Goal: Check status: Check status

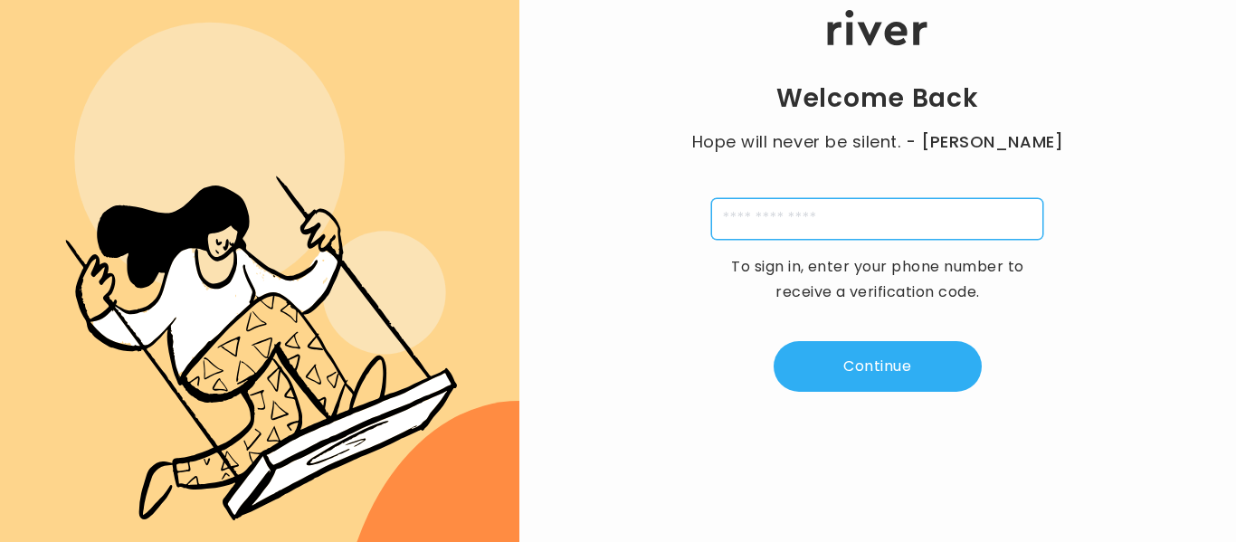
click at [769, 218] on input "tel" at bounding box center [877, 219] width 332 height 42
type input "**********"
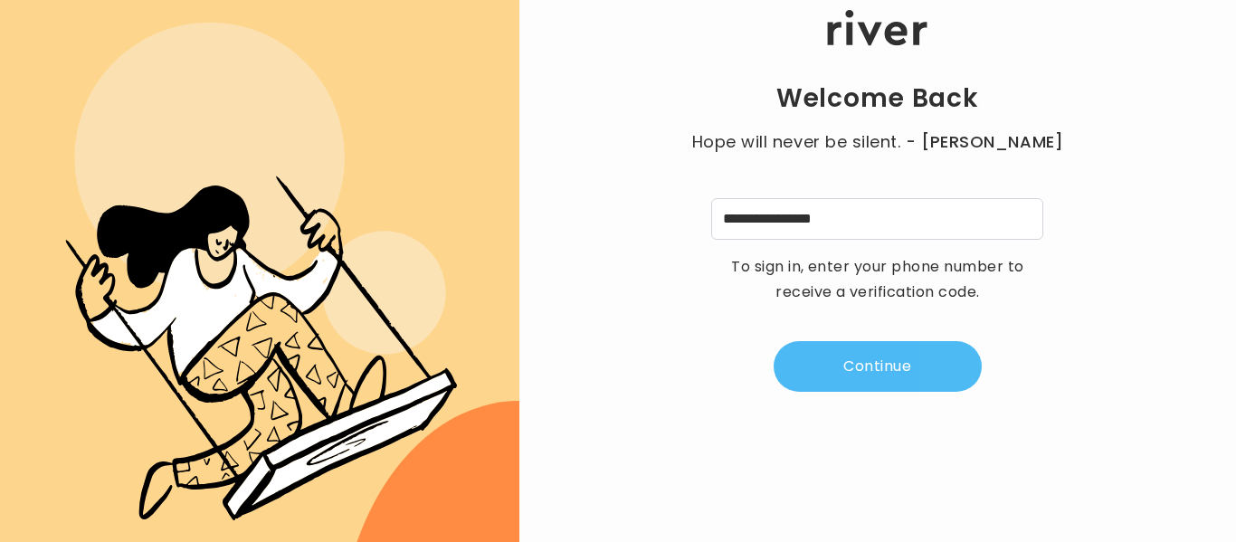
click at [853, 368] on button "Continue" at bounding box center [878, 366] width 208 height 51
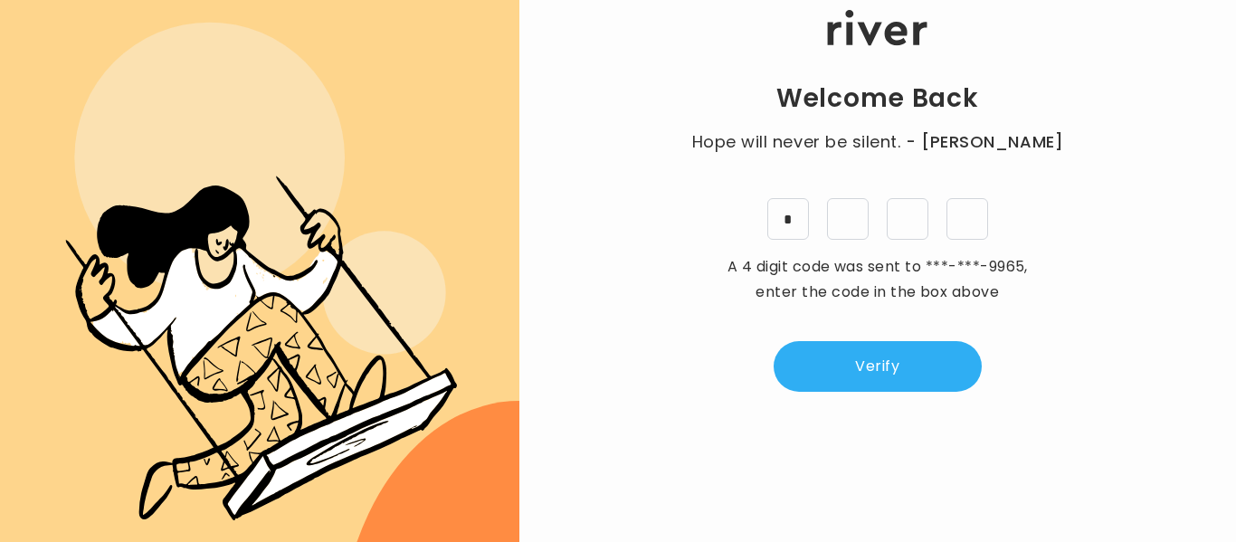
type input "*"
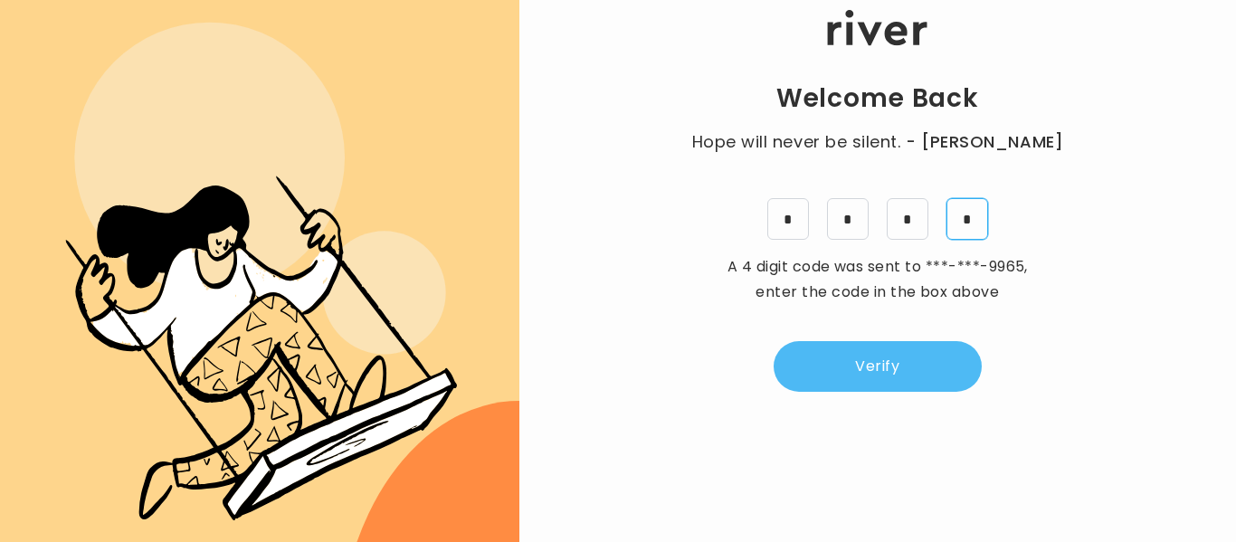
type input "*"
click at [847, 352] on button "Verify" at bounding box center [878, 366] width 208 height 51
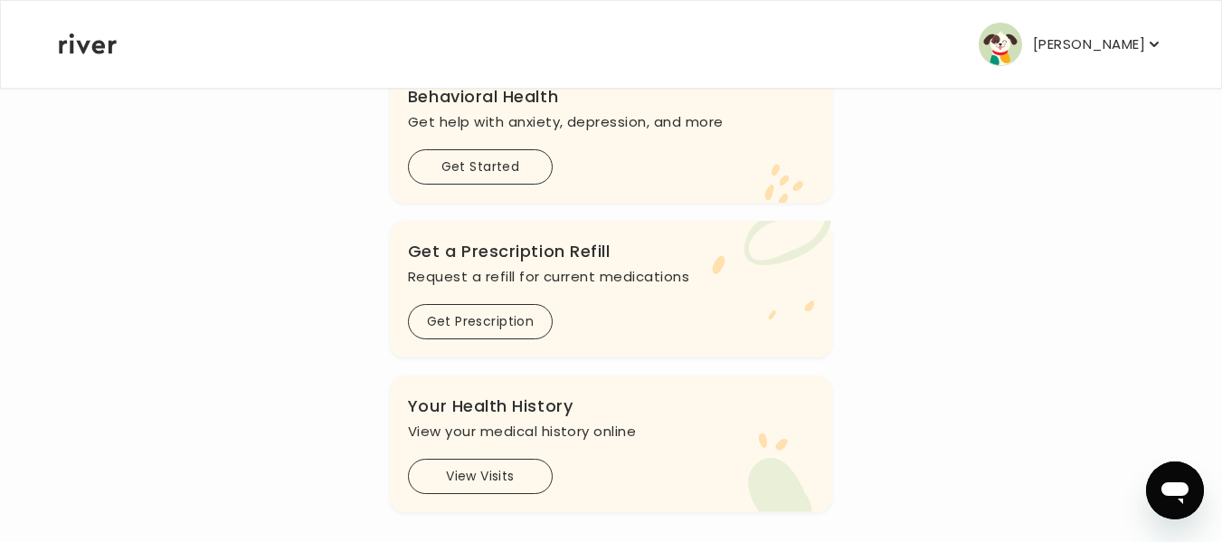
scroll to position [665, 0]
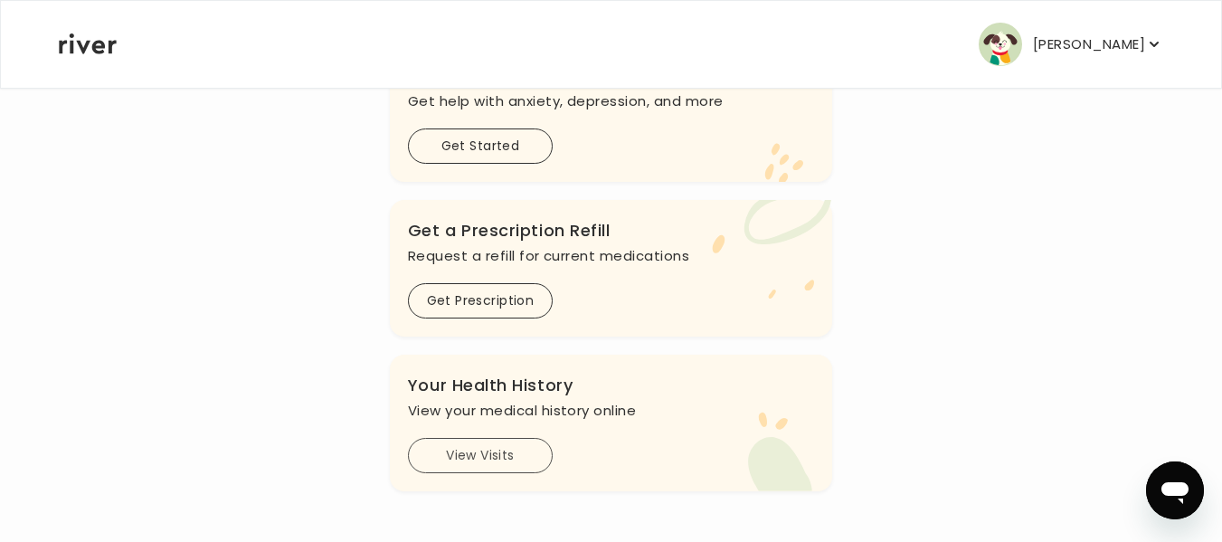
click at [460, 459] on button "View Visits" at bounding box center [480, 455] width 145 height 35
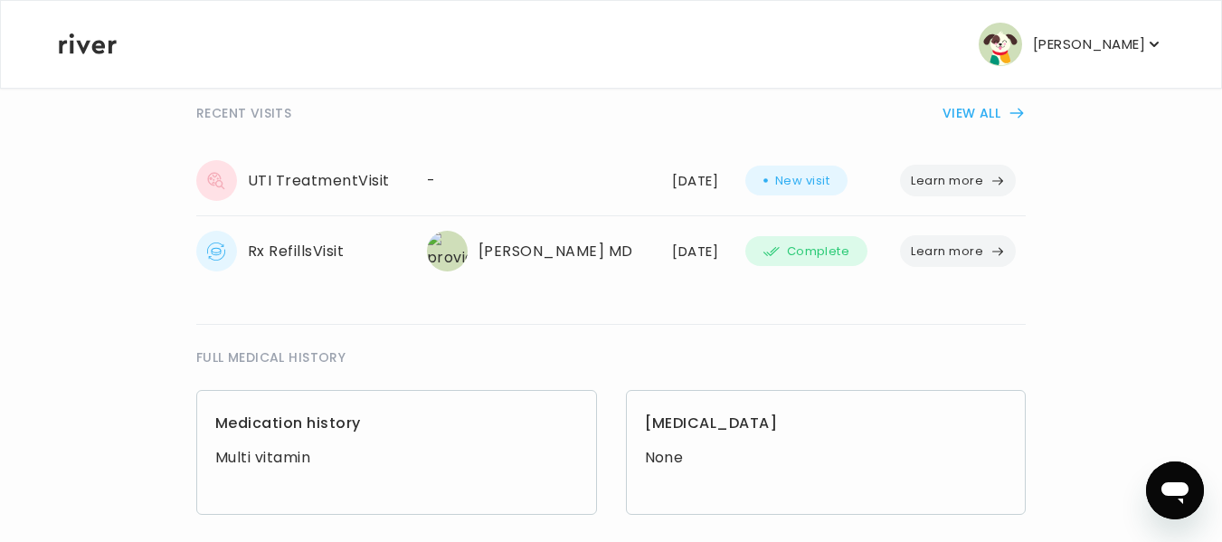
scroll to position [398, 0]
click at [957, 258] on button "Learn more" at bounding box center [958, 253] width 116 height 32
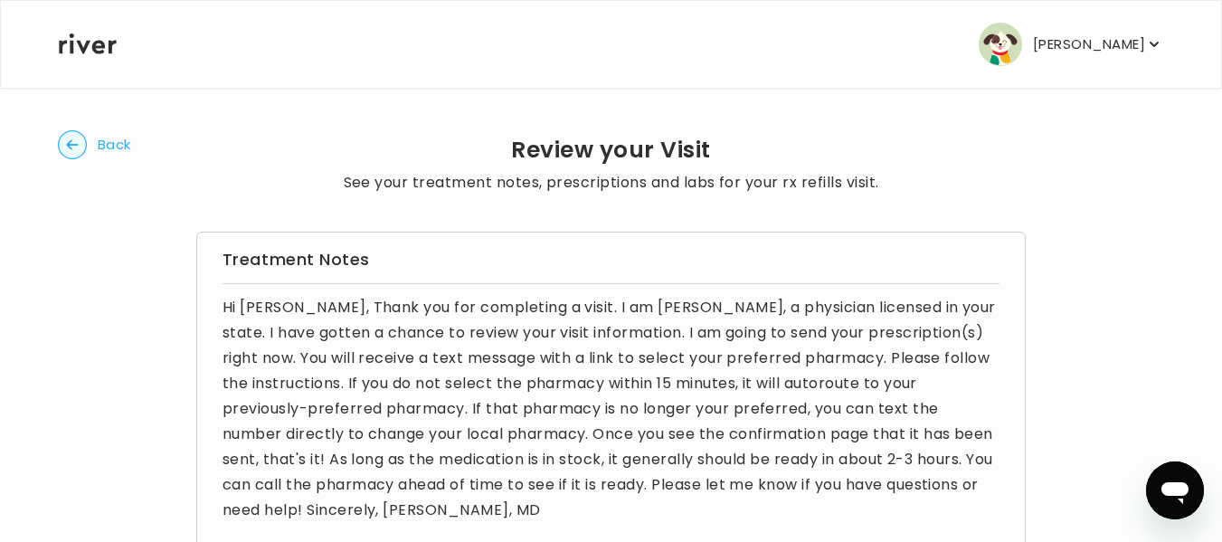
click at [71, 138] on circle "button" at bounding box center [73, 145] width 28 height 28
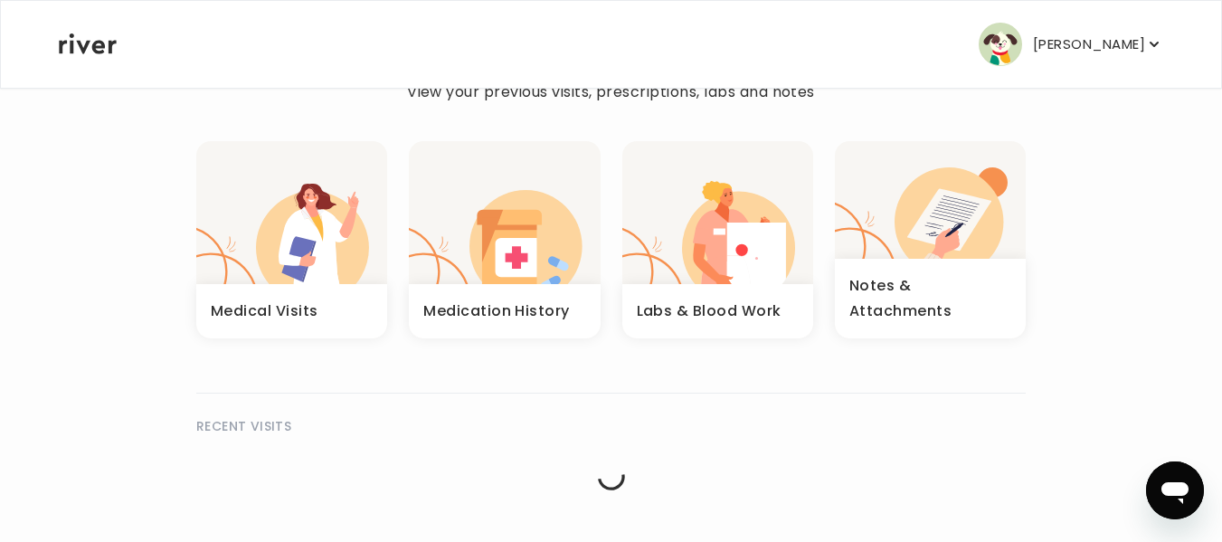
scroll to position [90, 0]
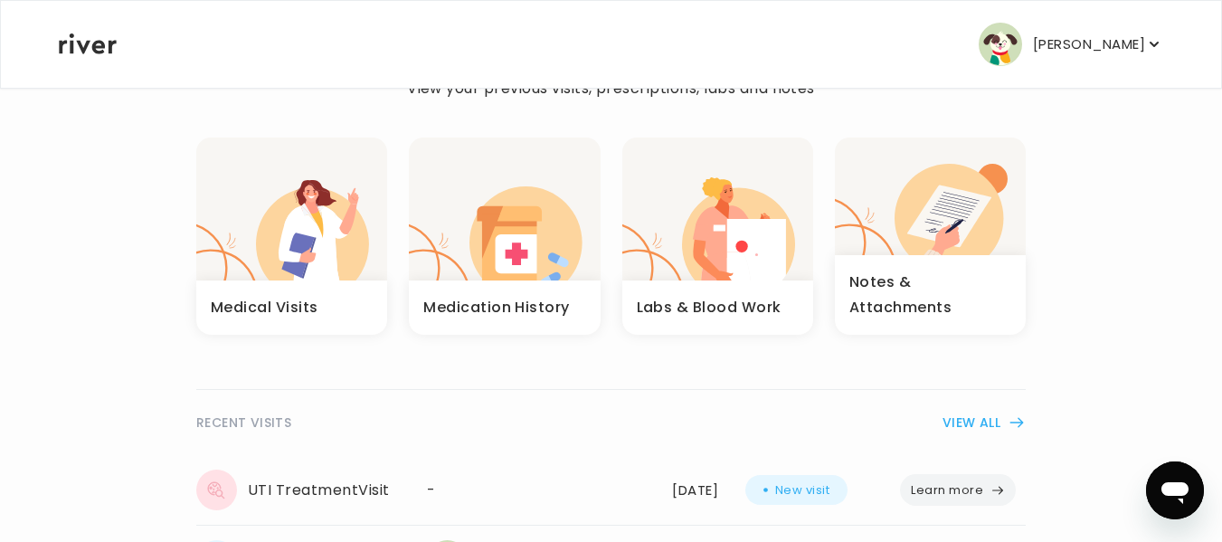
click at [981, 421] on button "VIEW ALL" at bounding box center [984, 423] width 83 height 22
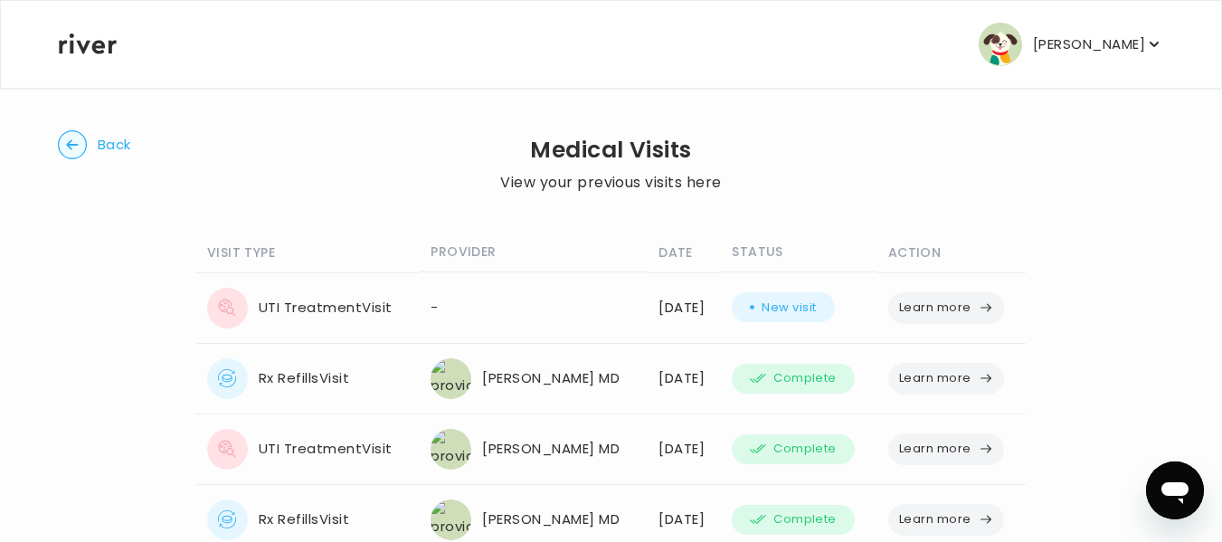
click at [951, 443] on button "Learn more" at bounding box center [946, 449] width 116 height 32
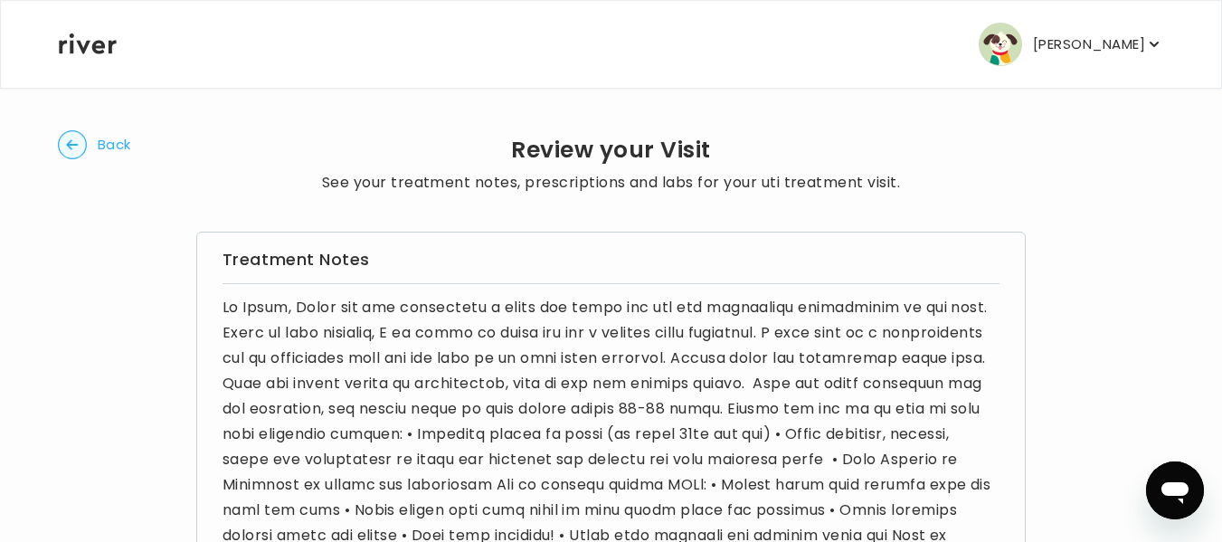
click at [107, 145] on span "Back" at bounding box center [114, 144] width 33 height 25
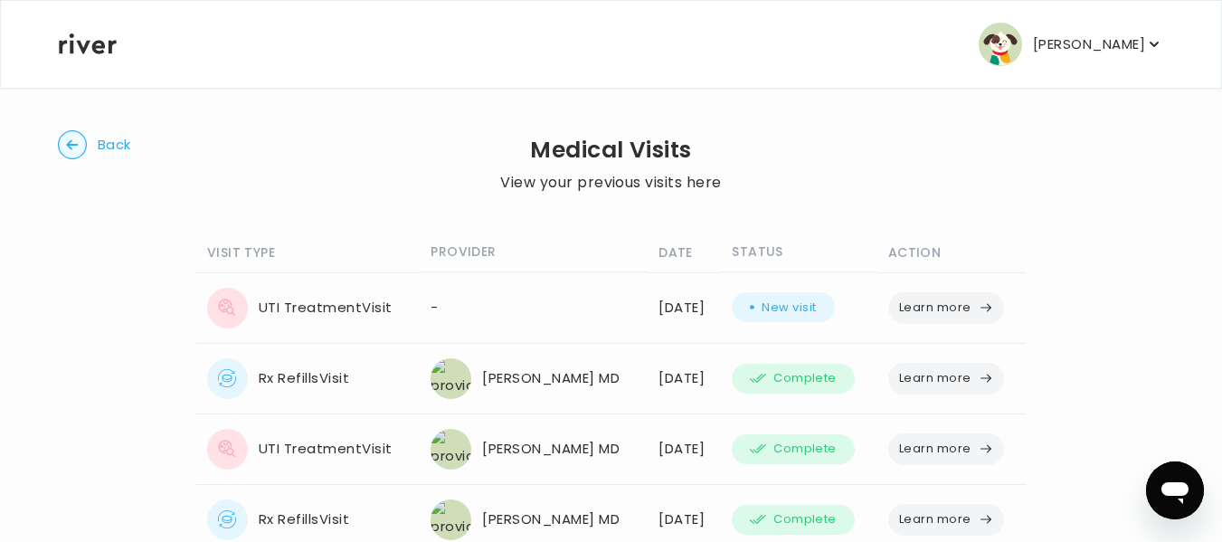
click at [932, 309] on button "Learn more" at bounding box center [946, 308] width 116 height 32
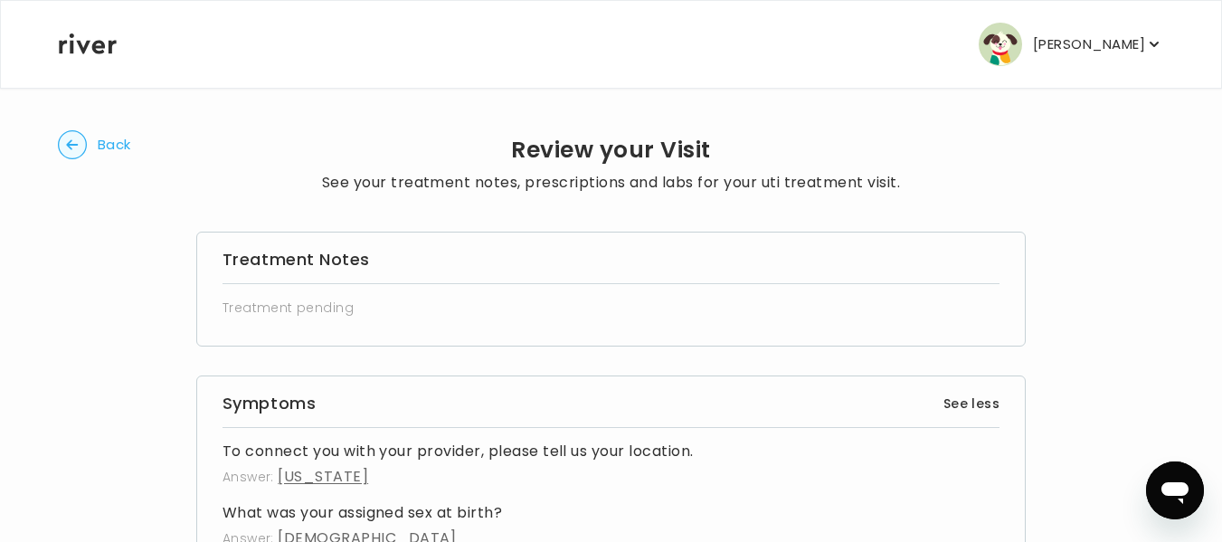
click at [324, 309] on span "Treatment pending" at bounding box center [297, 308] width 148 height 18
click at [73, 135] on circle "button" at bounding box center [73, 145] width 28 height 28
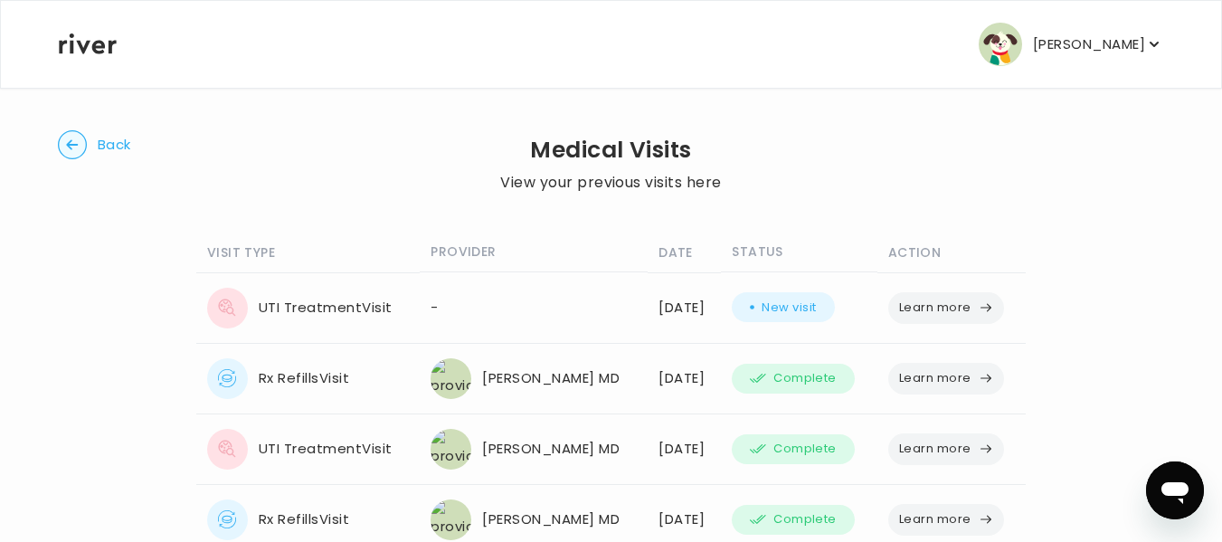
click at [73, 135] on circle "button" at bounding box center [73, 145] width 28 height 28
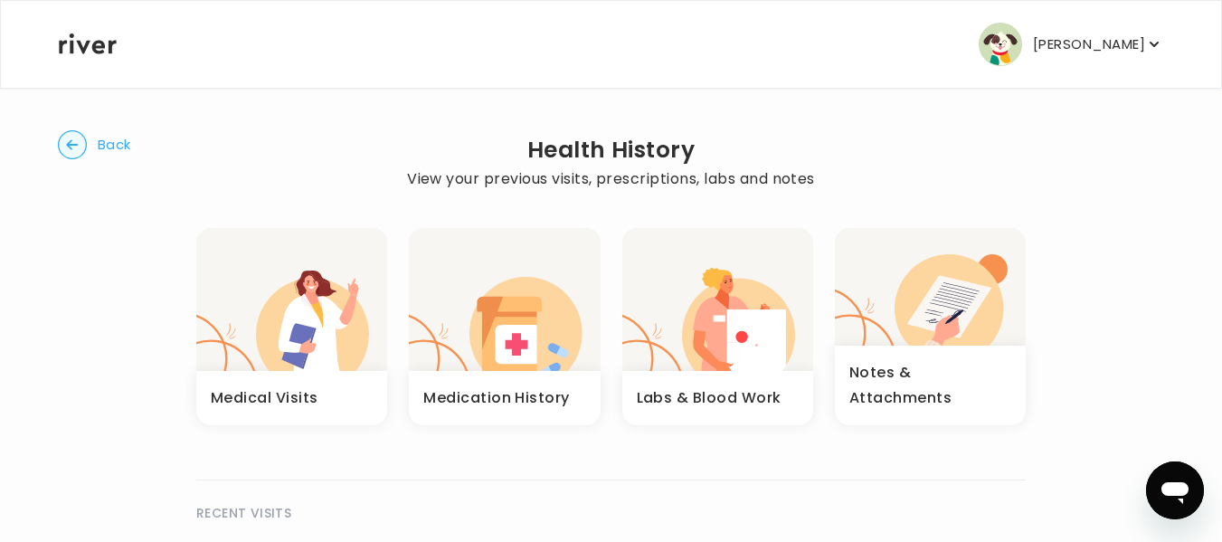
scroll to position [90, 0]
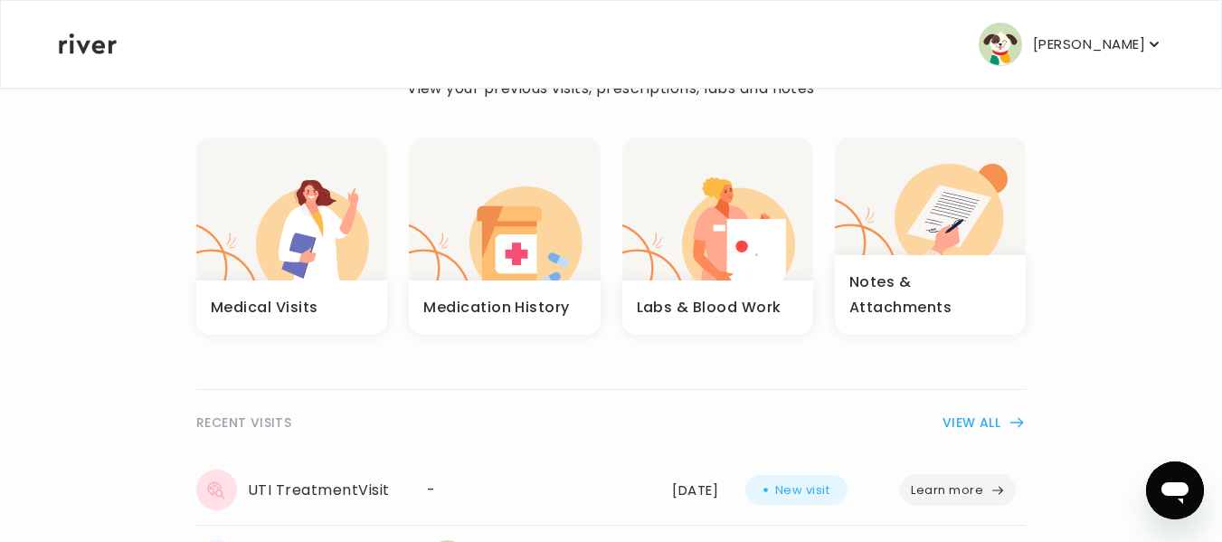
click at [668, 308] on h3 "Labs & Blood Work" at bounding box center [709, 307] width 145 height 25
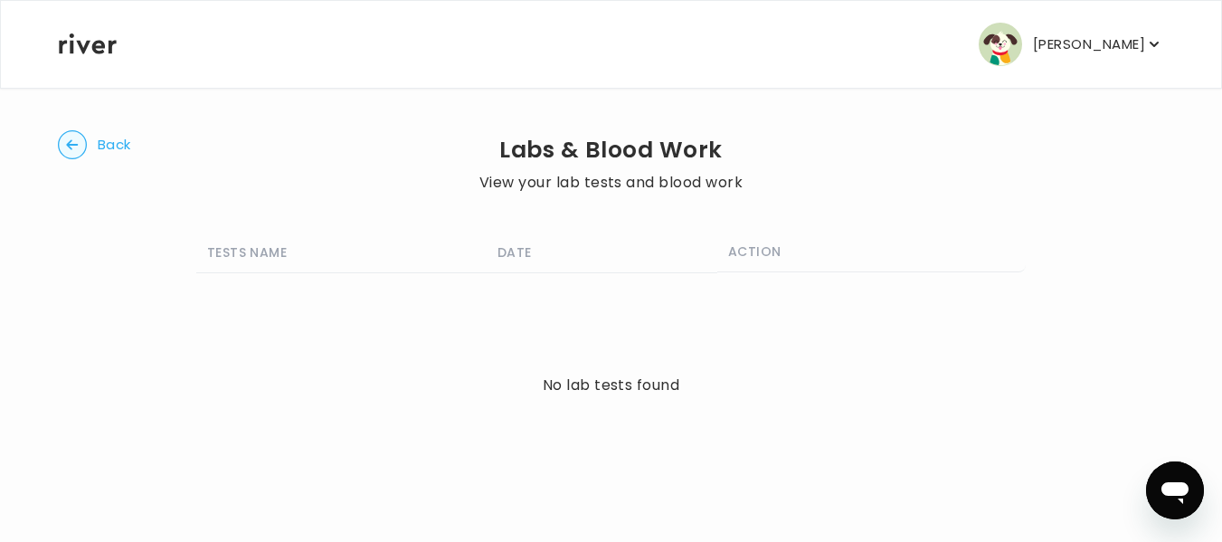
click at [70, 145] on icon "button" at bounding box center [72, 144] width 12 height 10
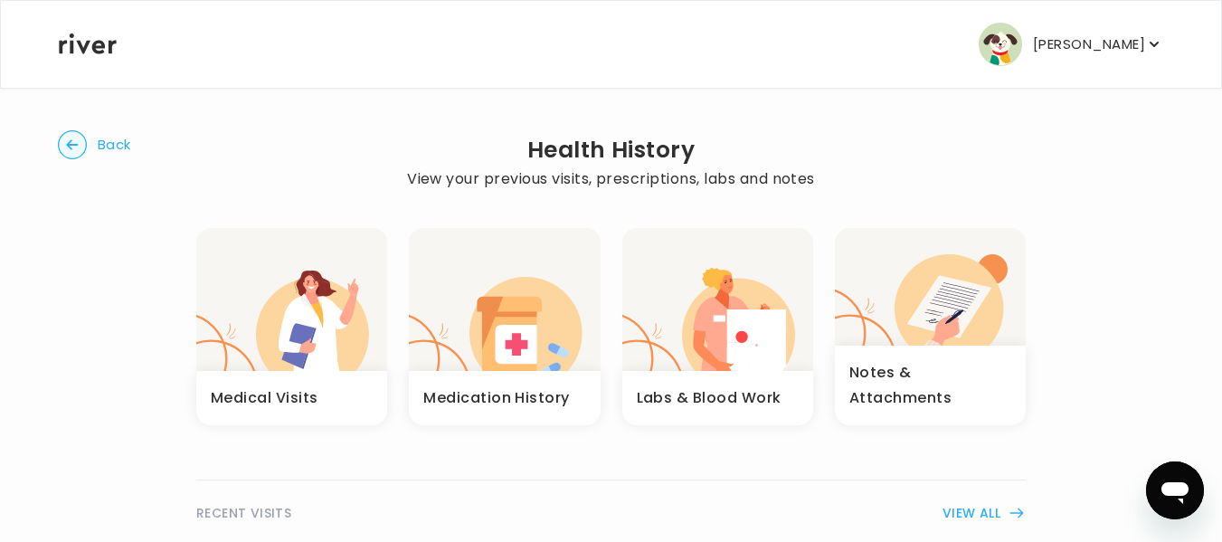
click at [71, 137] on circle "button" at bounding box center [73, 145] width 28 height 28
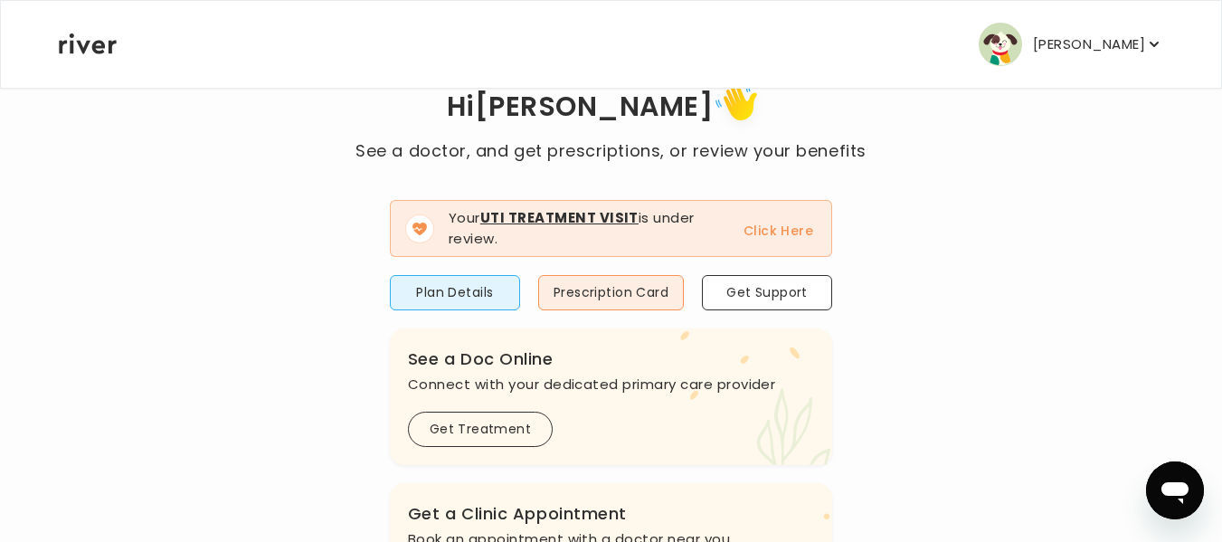
scroll to position [73, 0]
click at [850, 10] on div "[PERSON_NAME] Profile Add Family Activate Card Reimbursement Terms of Service P…" at bounding box center [611, 44] width 1105 height 87
